Goal: Find specific page/section: Find specific page/section

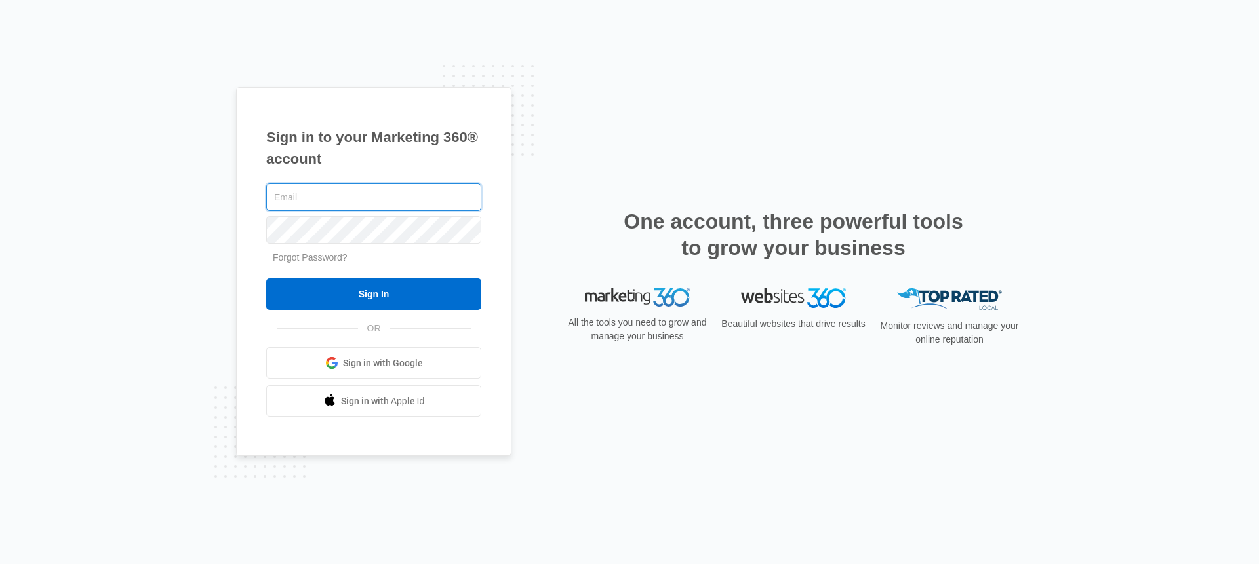
click at [329, 203] on input "text" at bounding box center [373, 198] width 215 height 28
type input "[PERSON_NAME][EMAIL_ADDRESS][DOMAIN_NAME]"
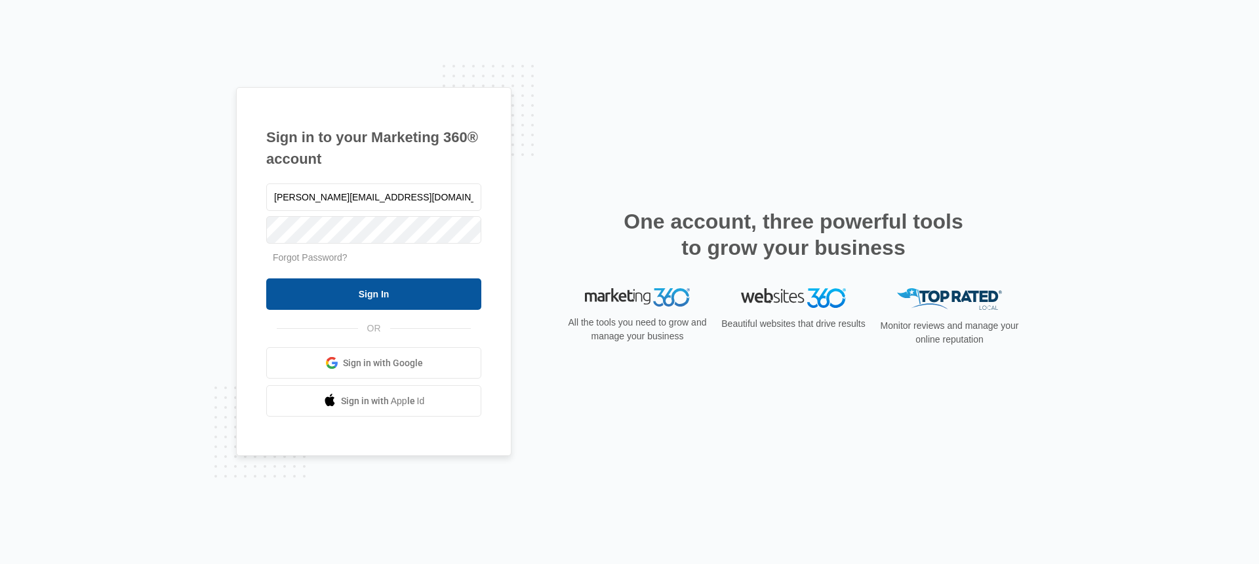
click at [379, 294] on input "Sign In" at bounding box center [373, 294] width 215 height 31
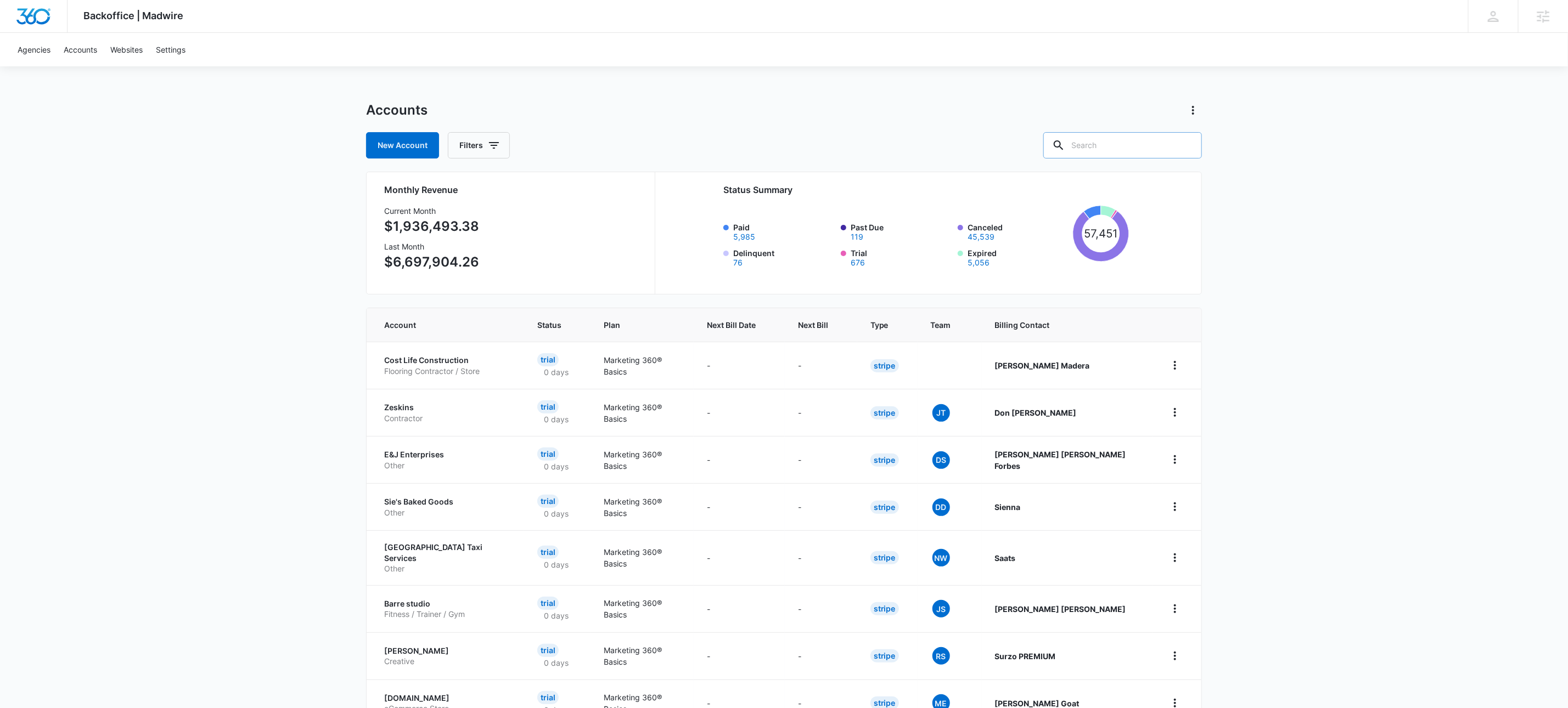
click at [1160, 145] on input "text" at bounding box center [1122, 145] width 158 height 26
type input "m35851"
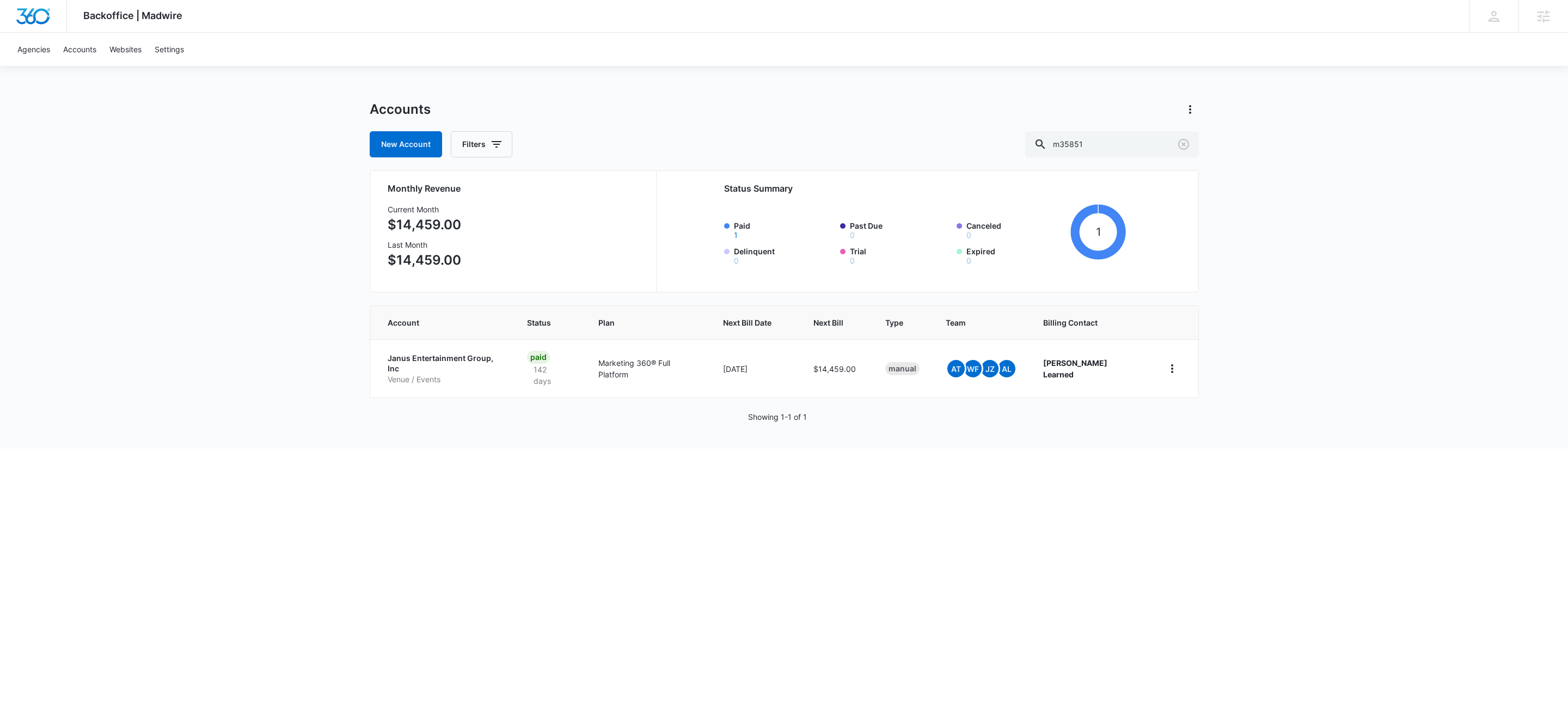
click at [421, 360] on p "Janus Entertainment Group, Inc" at bounding box center [444, 364] width 113 height 22
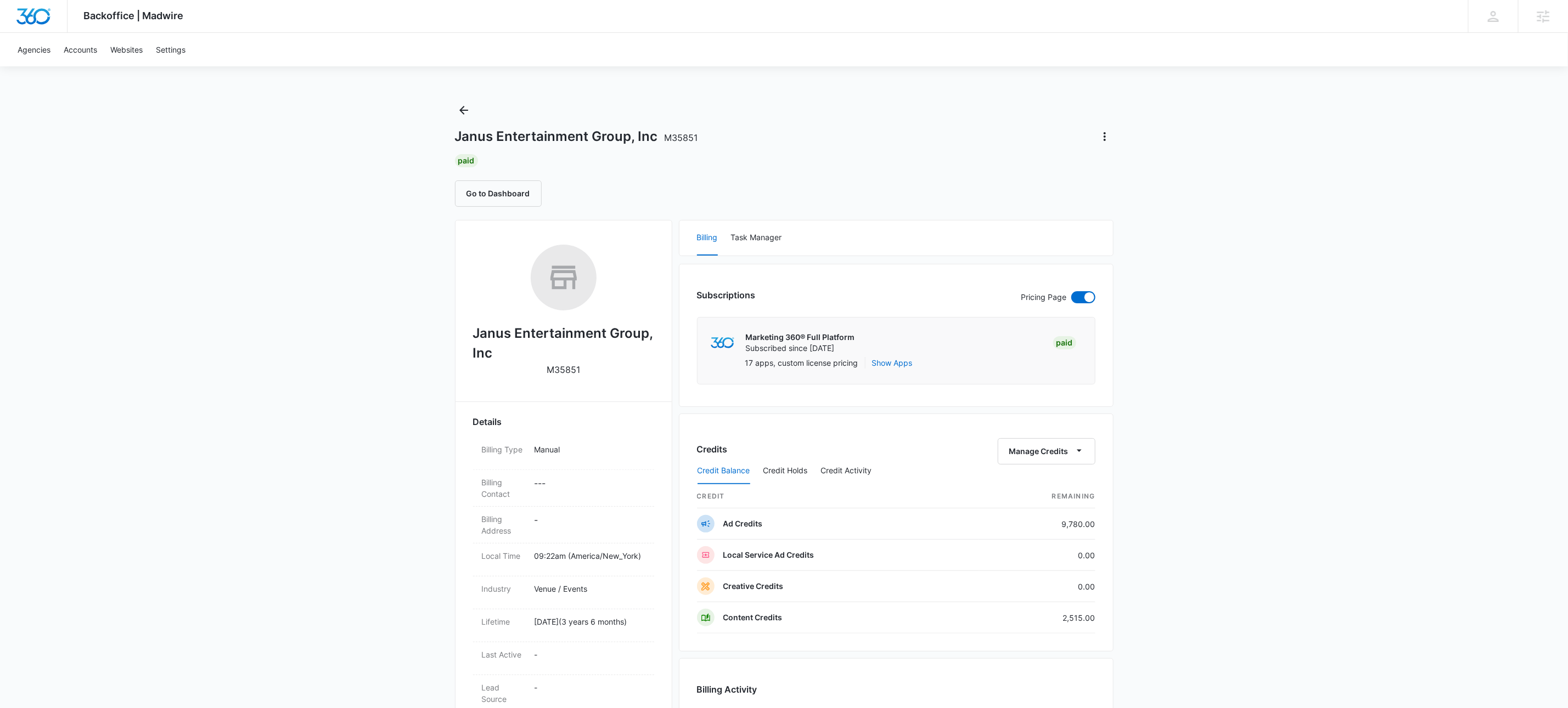
drag, startPoint x: 443, startPoint y: 282, endPoint x: 447, endPoint y: 333, distance: 51.2
click at [443, 283] on div "Backoffice | Madwire Apps Settings KW Kait Weagraff kaitlyn.weagraff@madwire.co…" at bounding box center [784, 552] width 1568 height 1106
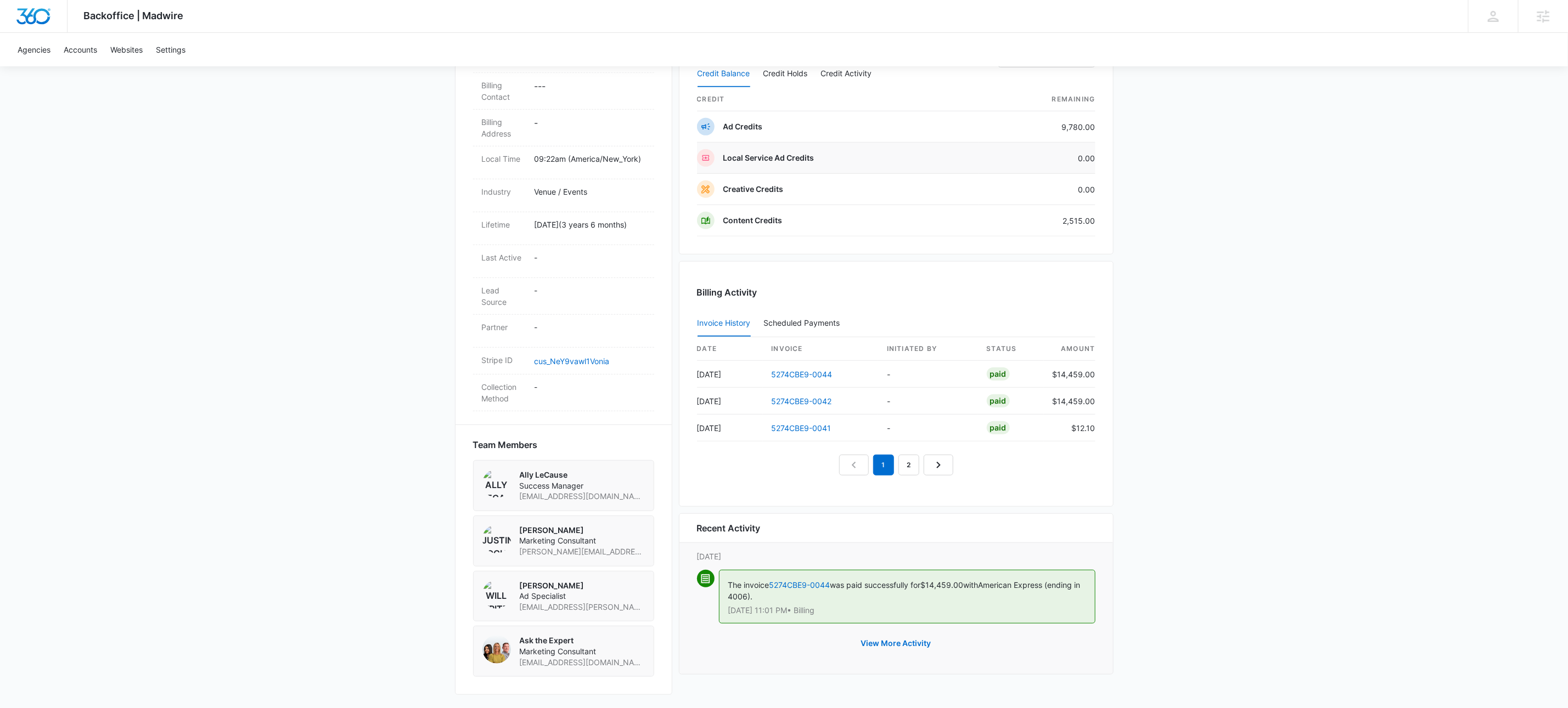
scroll to position [413, 0]
click at [573, 359] on link "cus_NeY9vawl1Vonia" at bounding box center [572, 361] width 75 height 9
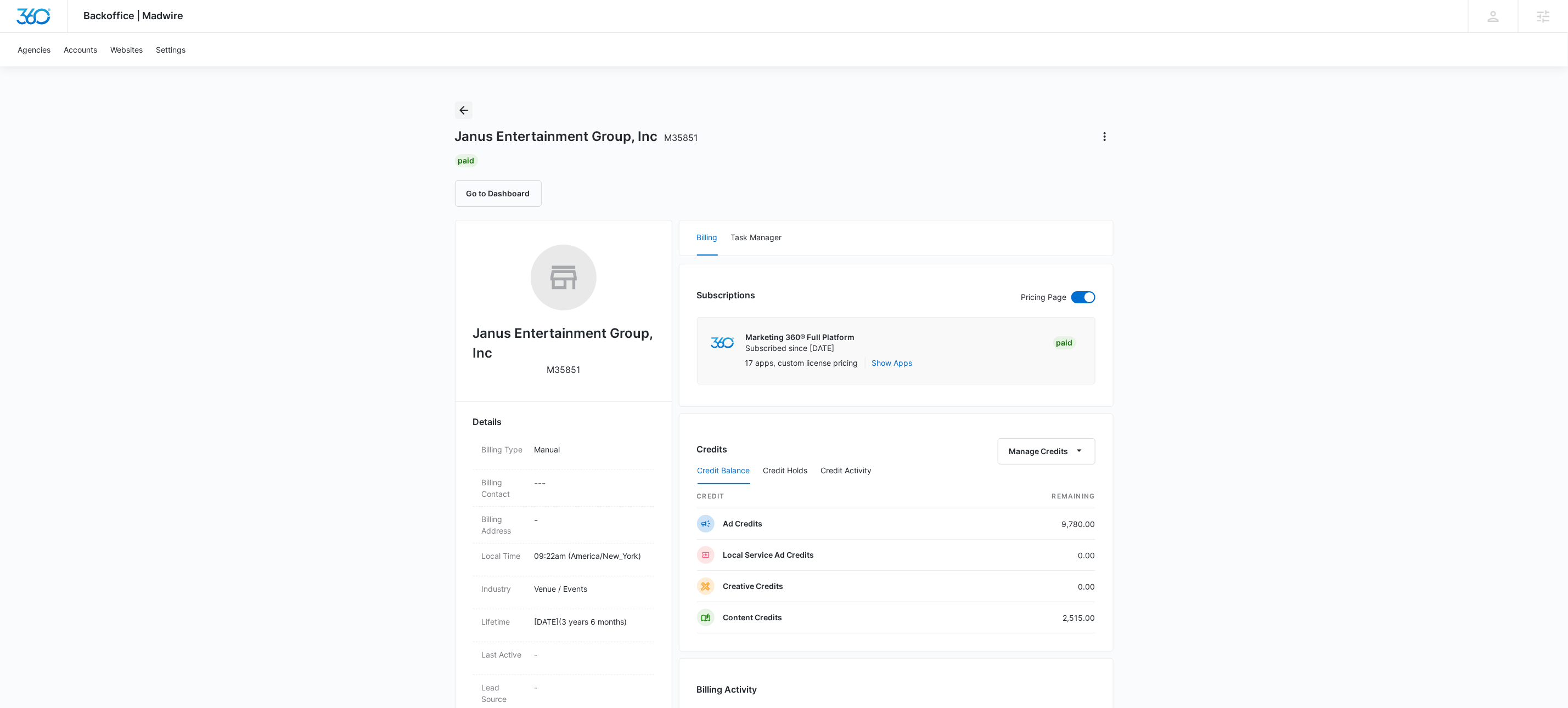
click at [464, 114] on icon "Back" at bounding box center [464, 110] width 8 height 8
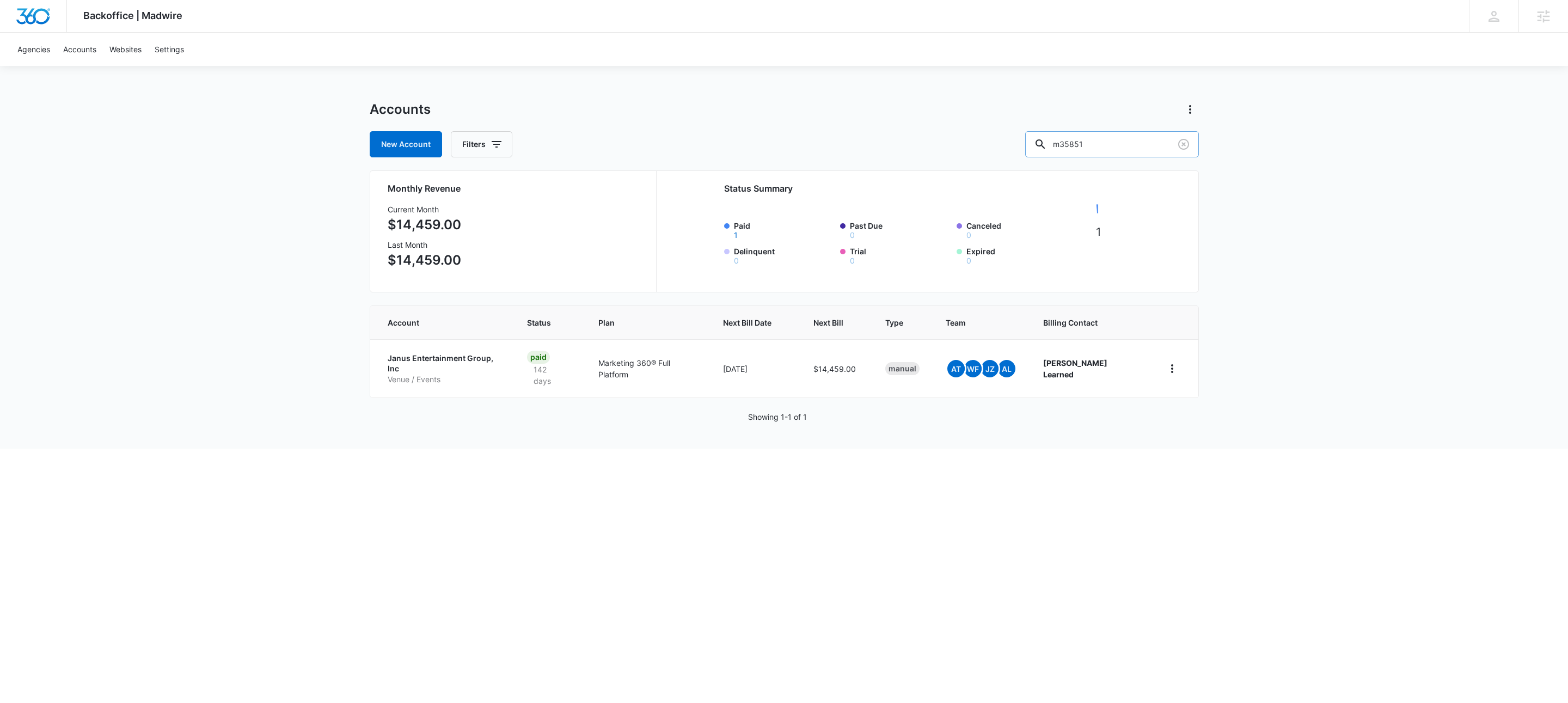
click at [1130, 145] on input "m35851" at bounding box center [1111, 144] width 174 height 26
type input "m24381"
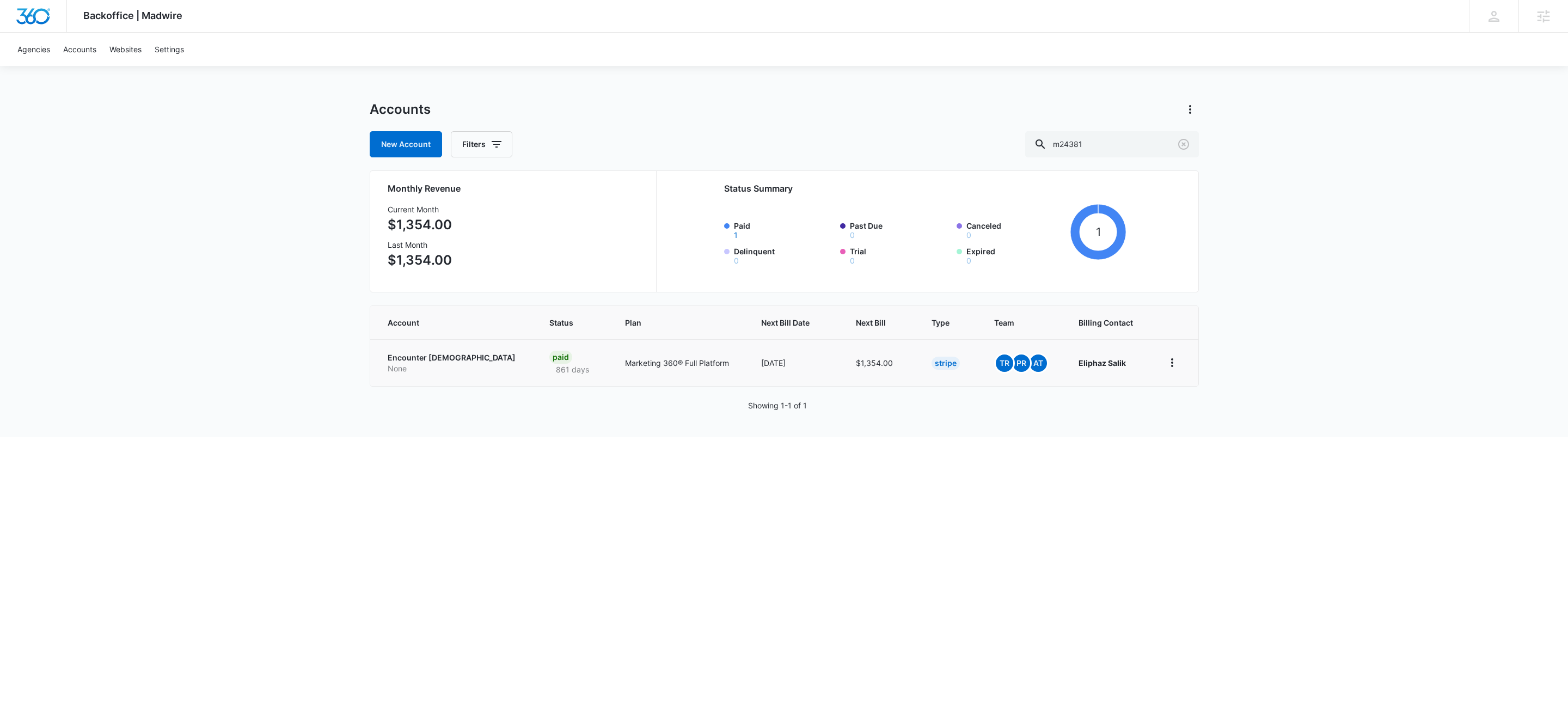
click at [437, 361] on p "Encounter Church" at bounding box center [455, 357] width 135 height 11
